Goal: Find specific page/section: Find specific page/section

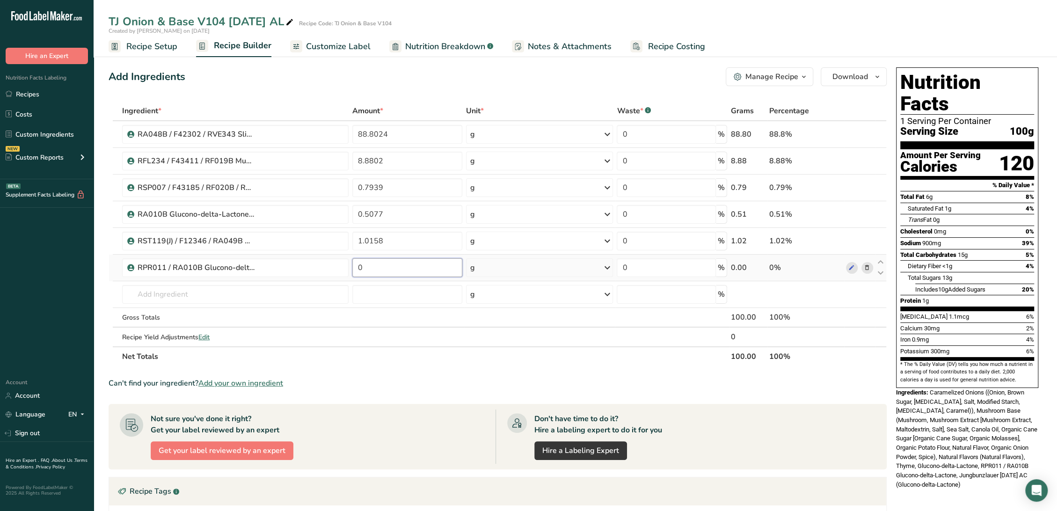
click at [372, 269] on input "0" at bounding box center [407, 267] width 110 height 19
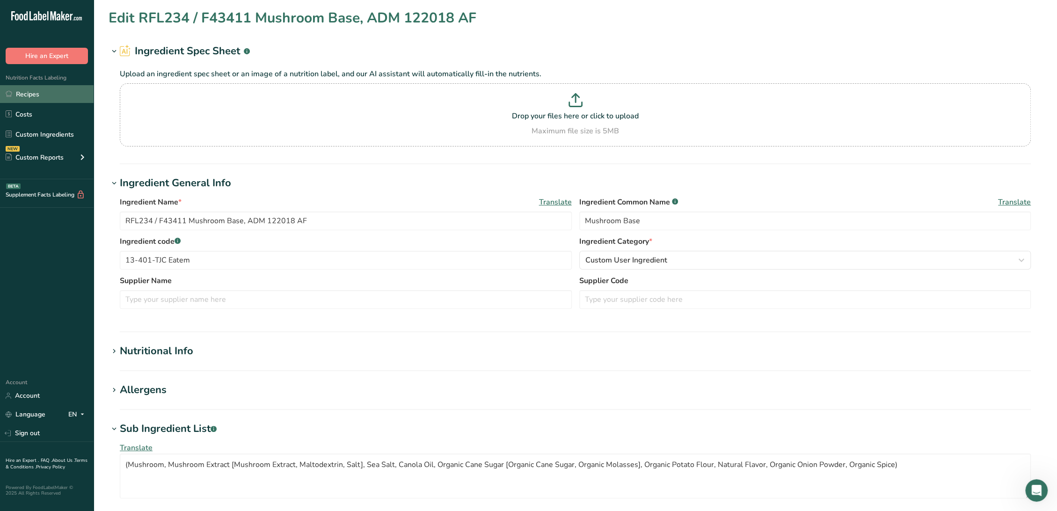
click at [41, 96] on link "Recipes" at bounding box center [47, 94] width 94 height 18
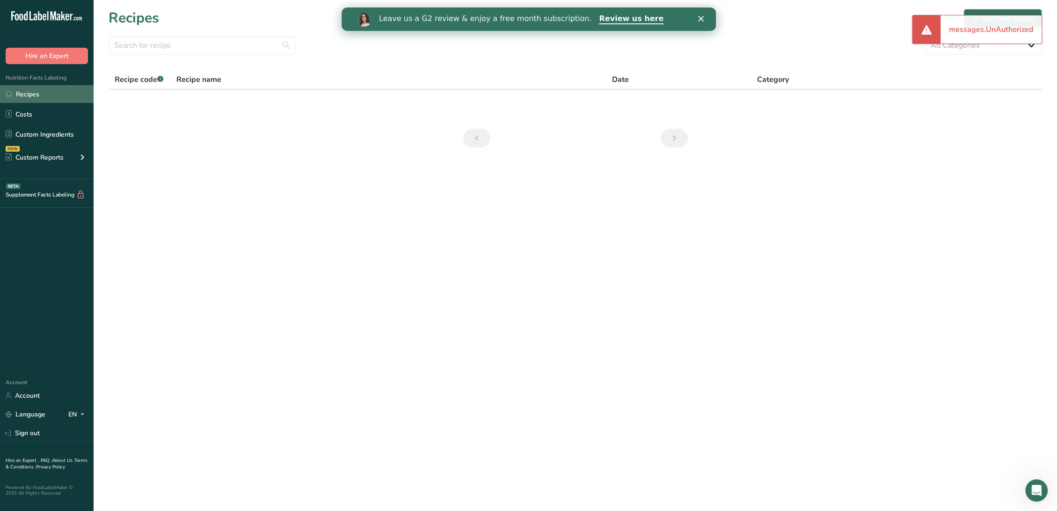
click at [27, 93] on link "Recipes" at bounding box center [47, 94] width 94 height 18
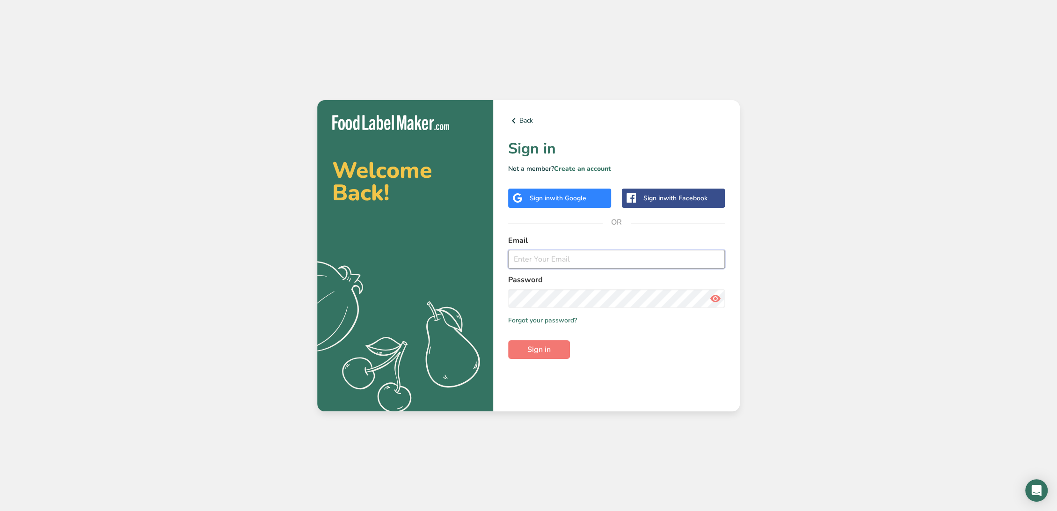
drag, startPoint x: 602, startPoint y: 257, endPoint x: 600, endPoint y: 267, distance: 10.5
click at [602, 257] on input "email" at bounding box center [616, 259] width 217 height 19
type input "ccervantes@bakkavor.us"
click at [508, 340] on button "Sign in" at bounding box center [539, 349] width 62 height 19
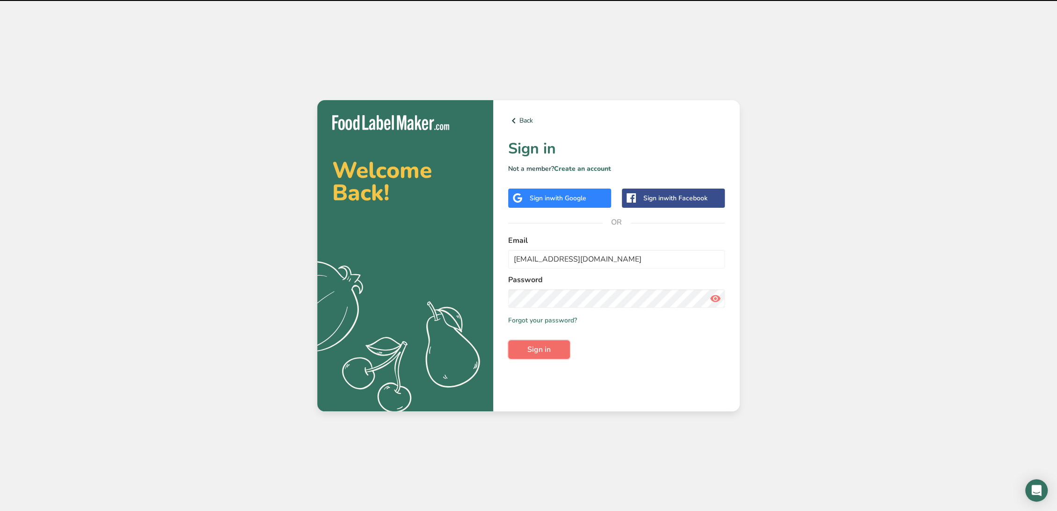
click at [548, 348] on span "Sign in" at bounding box center [539, 349] width 23 height 11
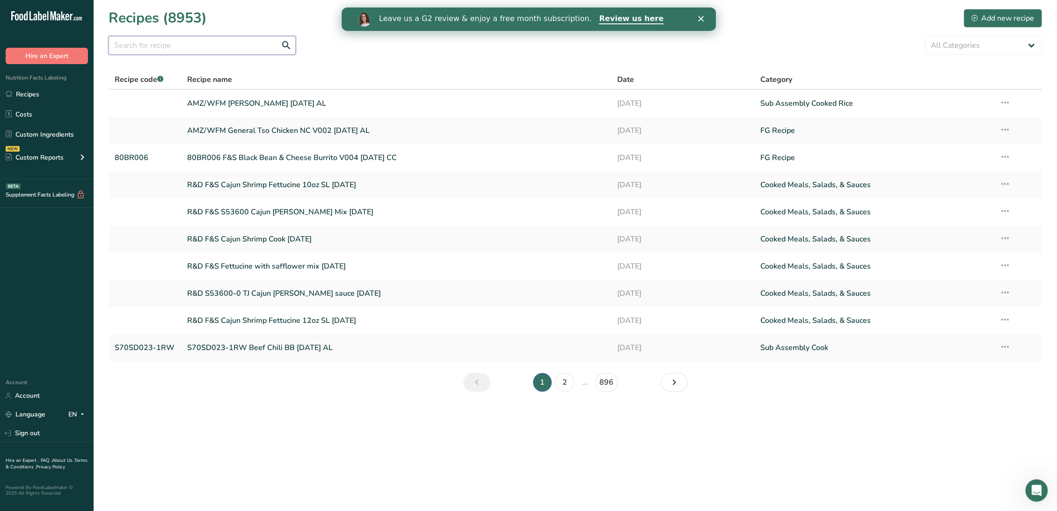
click at [158, 44] on input "text" at bounding box center [202, 45] width 187 height 19
type input "tikka"
